Goal: Obtain resource: Download file/media

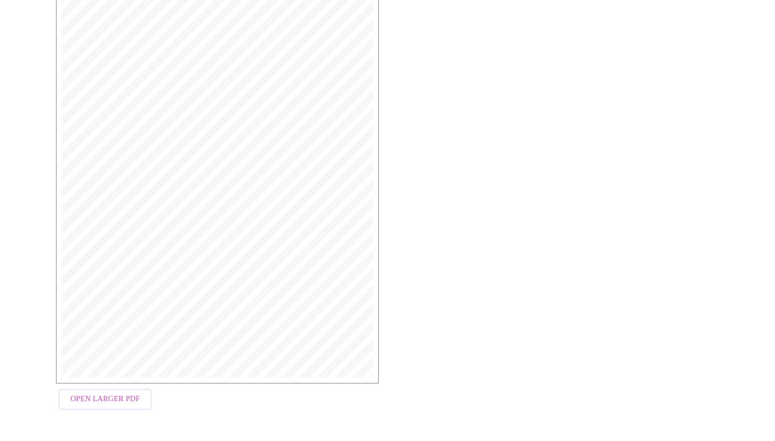
scroll to position [220, 0]
click at [99, 400] on span "Open Larger PDF" at bounding box center [104, 402] width 69 height 13
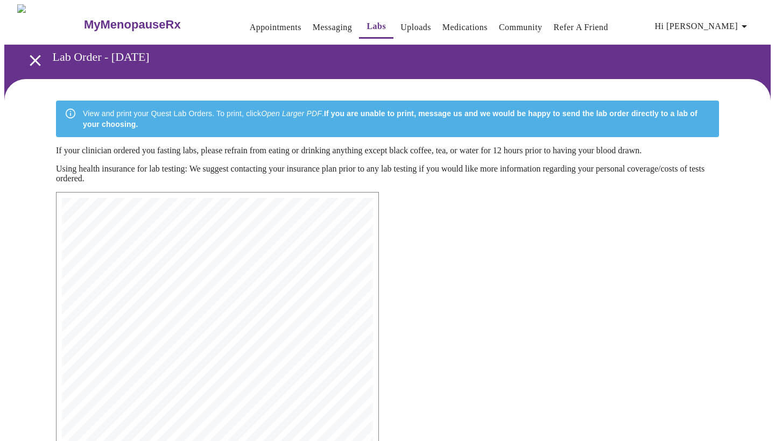
scroll to position [0, 0]
click at [326, 20] on link "Messaging" at bounding box center [329, 27] width 39 height 15
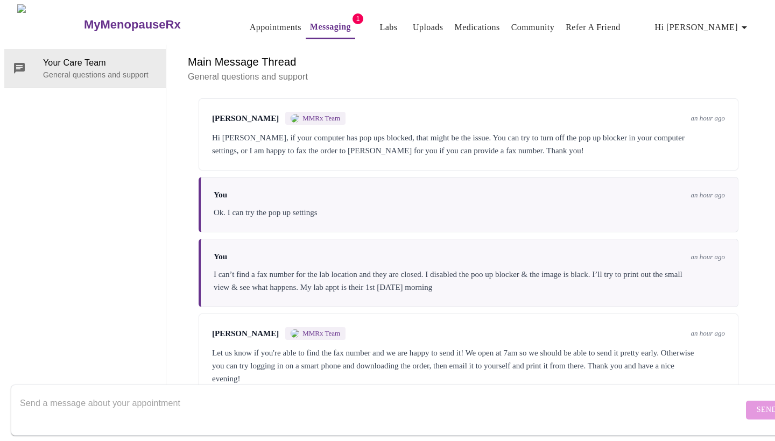
scroll to position [40, 0]
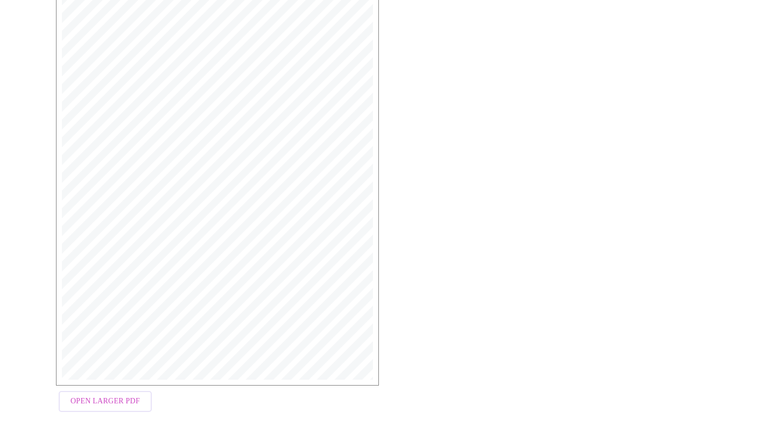
scroll to position [220, 0]
click at [106, 404] on span "Open Larger PDF" at bounding box center [104, 402] width 69 height 13
drag, startPoint x: 119, startPoint y: 404, endPoint x: 50, endPoint y: 381, distance: 73.5
click at [50, 381] on div "MyMenopauseRx Medical Group [STREET_ADDRESS] Phone: [PHONE_NUMBER] Fax: [PHONE_…" at bounding box center [217, 194] width 340 height 463
click at [80, 405] on span "Open Larger PDF" at bounding box center [104, 402] width 69 height 13
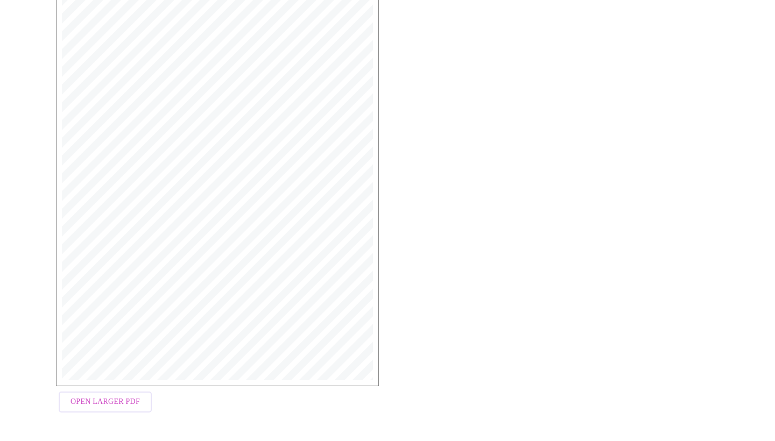
click at [182, 420] on div "MyMenopauseRx Medical Group [STREET_ADDRESS] Phone: [PHONE_NUMBER] Fax: [PHONE_…" at bounding box center [217, 194] width 340 height 463
click at [84, 403] on span "Open Larger PDF" at bounding box center [104, 402] width 69 height 13
